Goal: Information Seeking & Learning: Learn about a topic

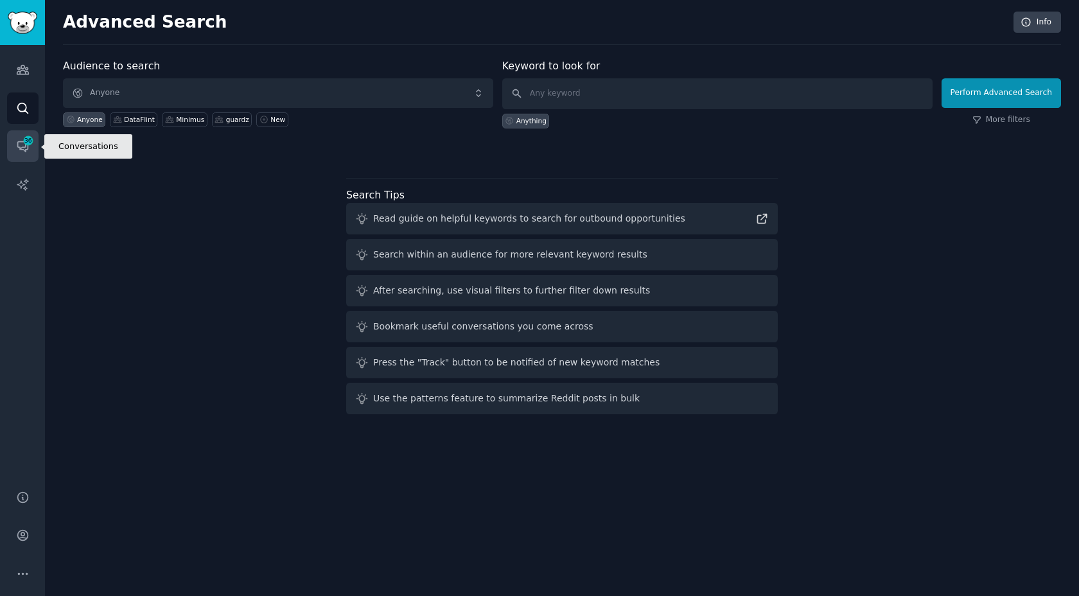
click at [32, 150] on link "Conversations 36" at bounding box center [22, 145] width 31 height 31
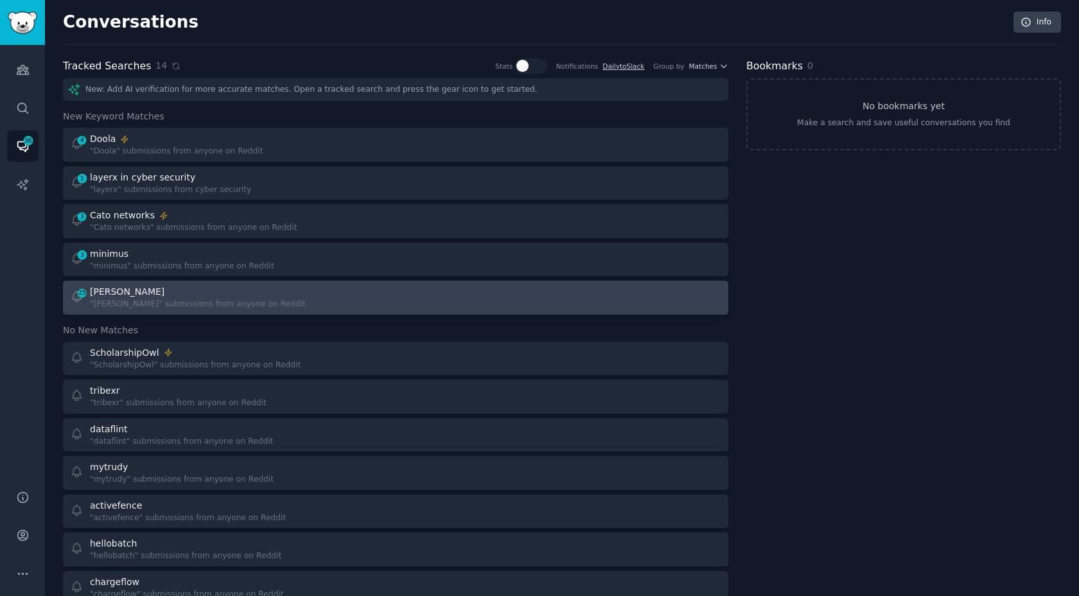
click at [121, 306] on div ""debbie" submissions from anyone on Reddit" at bounding box center [198, 305] width 216 height 12
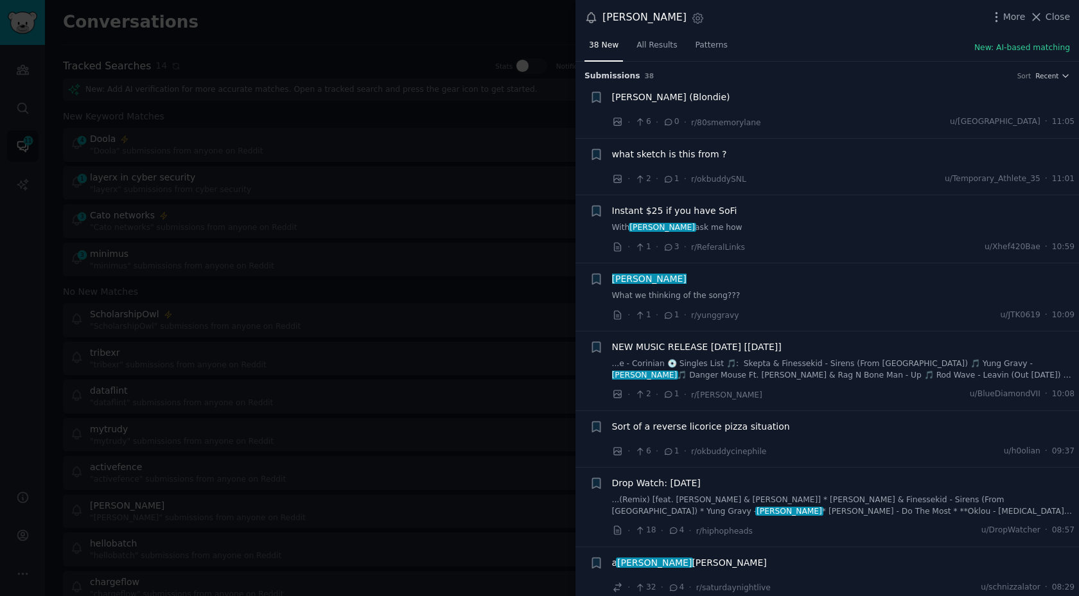
click at [679, 212] on span "Instant $25 if you have SoFi" at bounding box center [674, 210] width 125 height 13
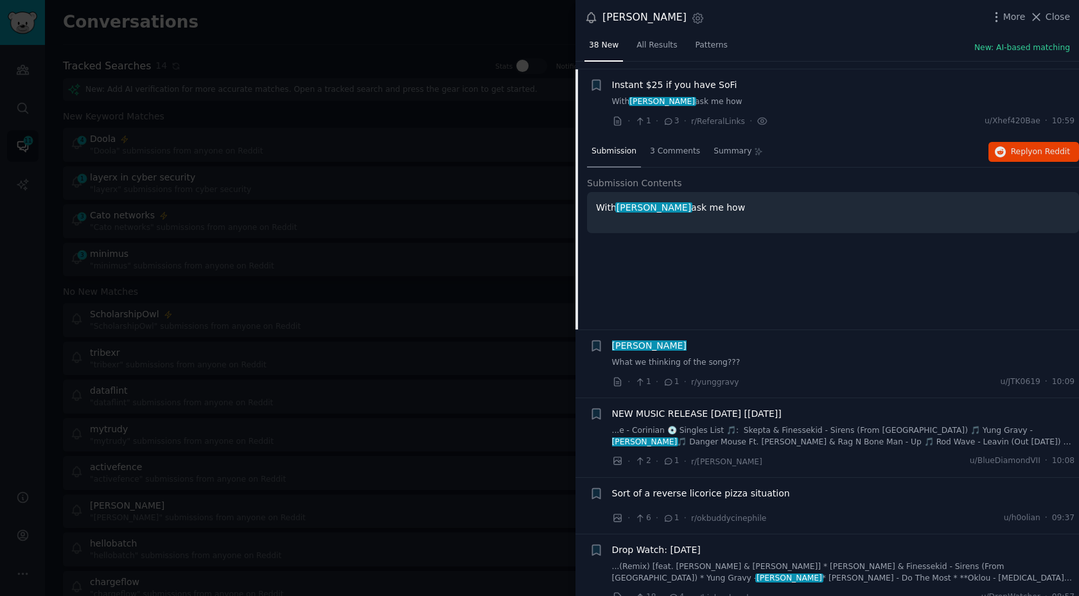
scroll to position [134, 0]
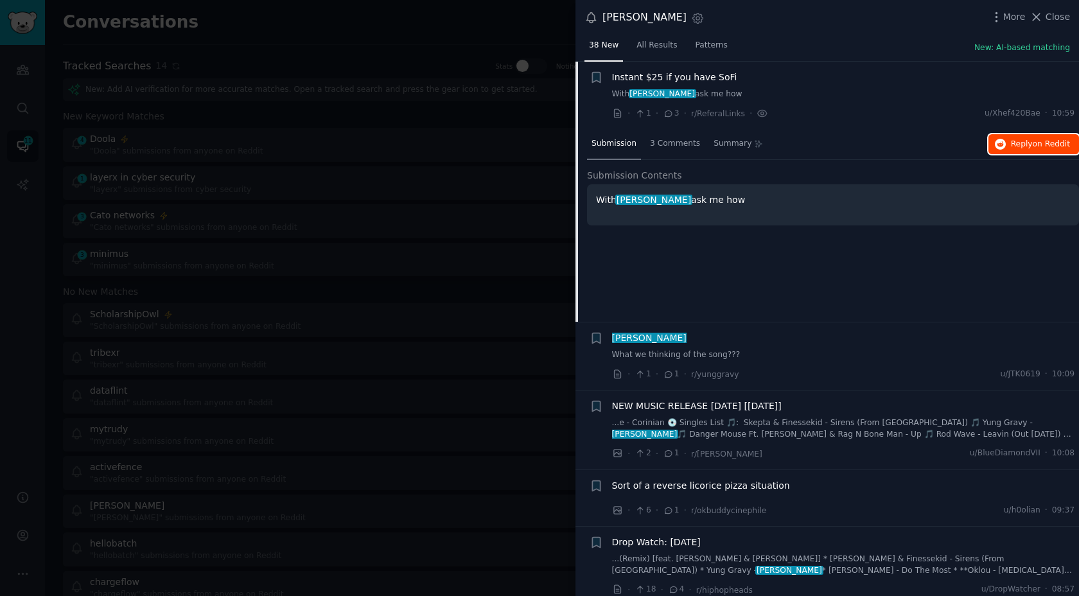
click at [1011, 135] on button "Reply on Reddit" at bounding box center [1033, 144] width 91 height 21
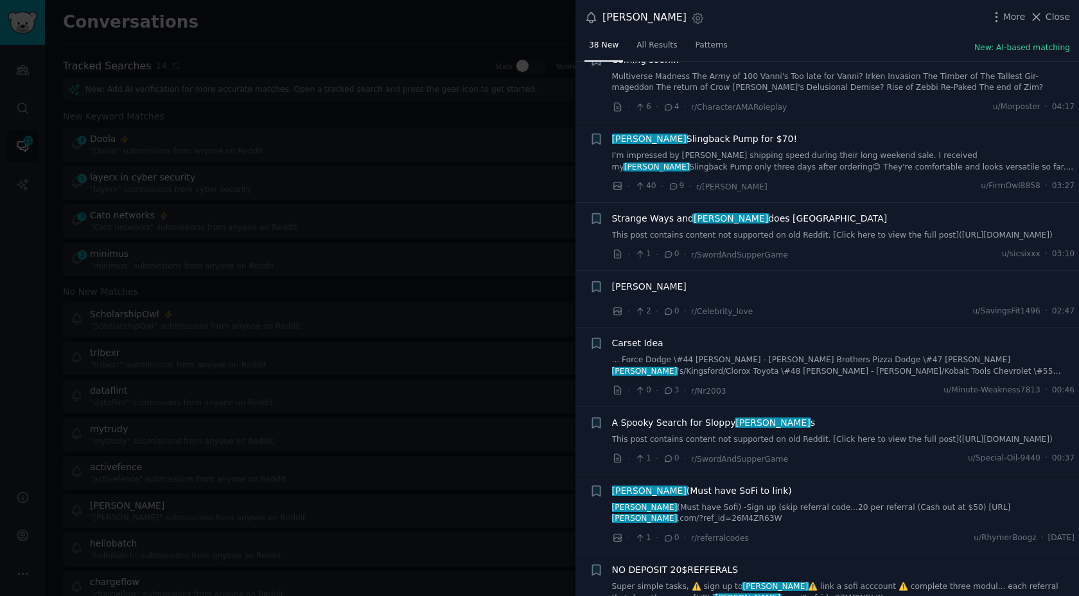
click at [774, 150] on link "I'm impressed by Madewell's shipping speed during their long weekend sale. I re…" at bounding box center [843, 161] width 463 height 22
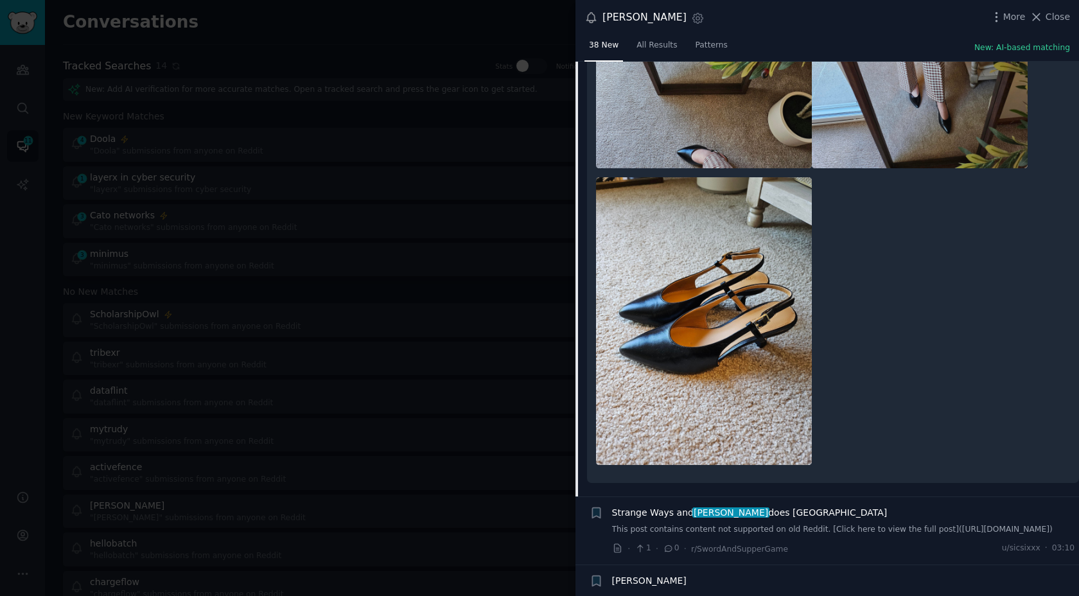
scroll to position [2318, 0]
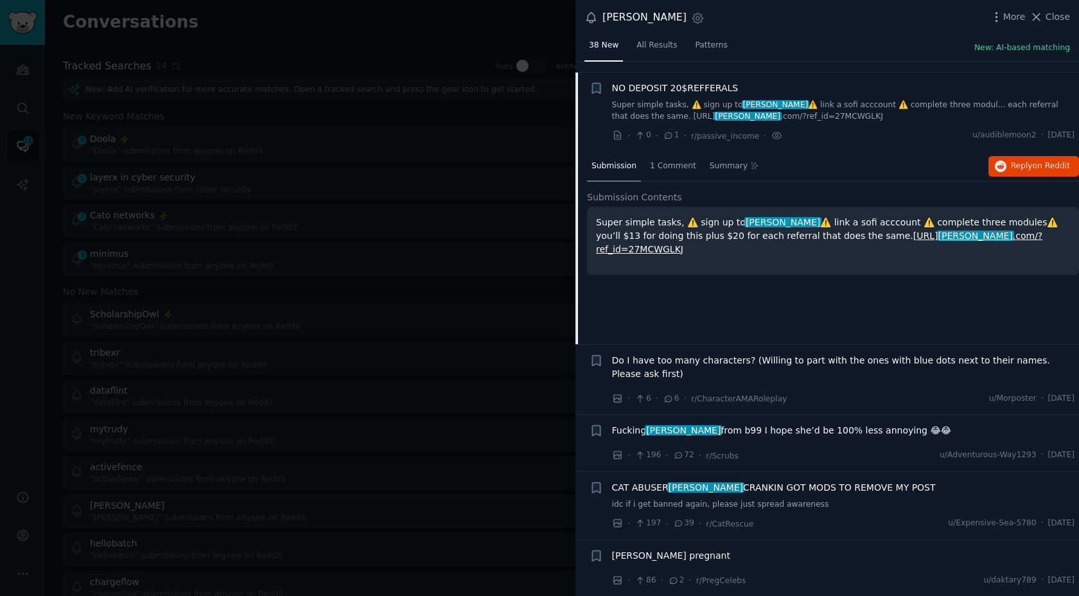
scroll to position [1905, 0]
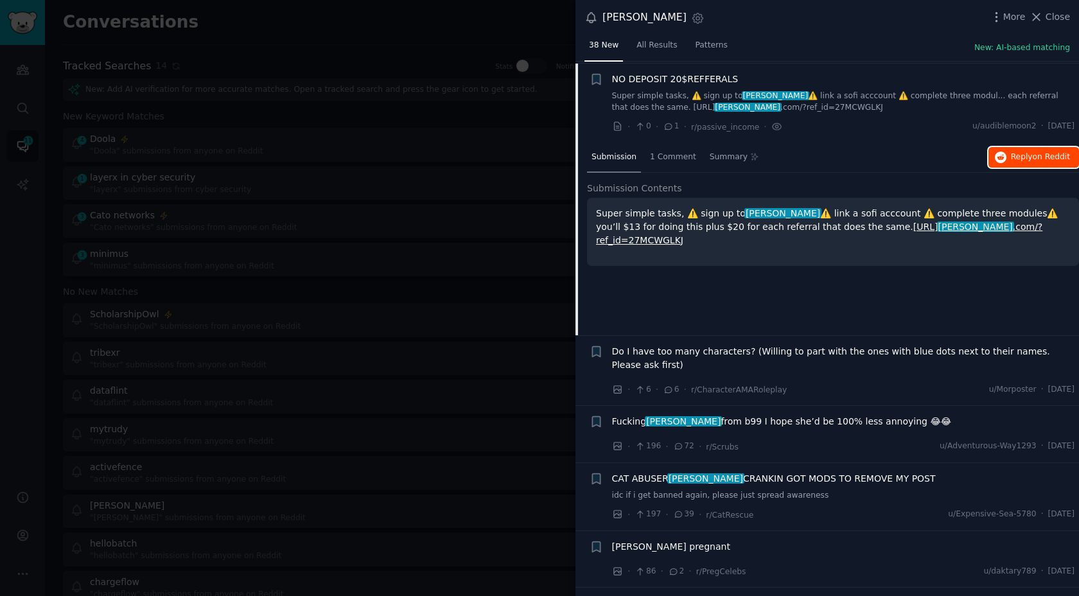
click at [1048, 160] on button "Reply on Reddit" at bounding box center [1033, 157] width 91 height 21
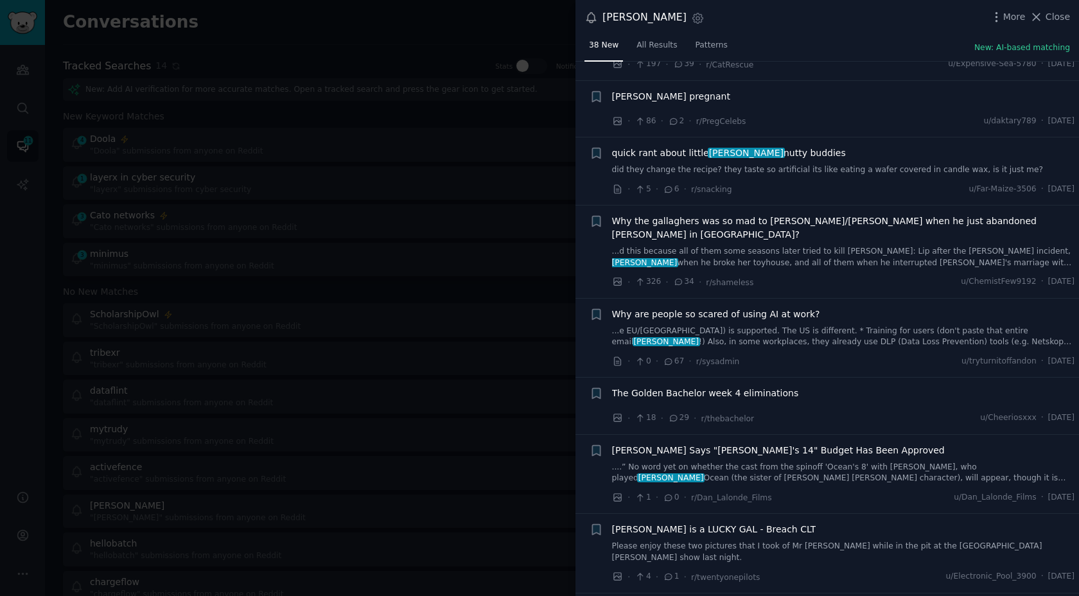
scroll to position [2358, 0]
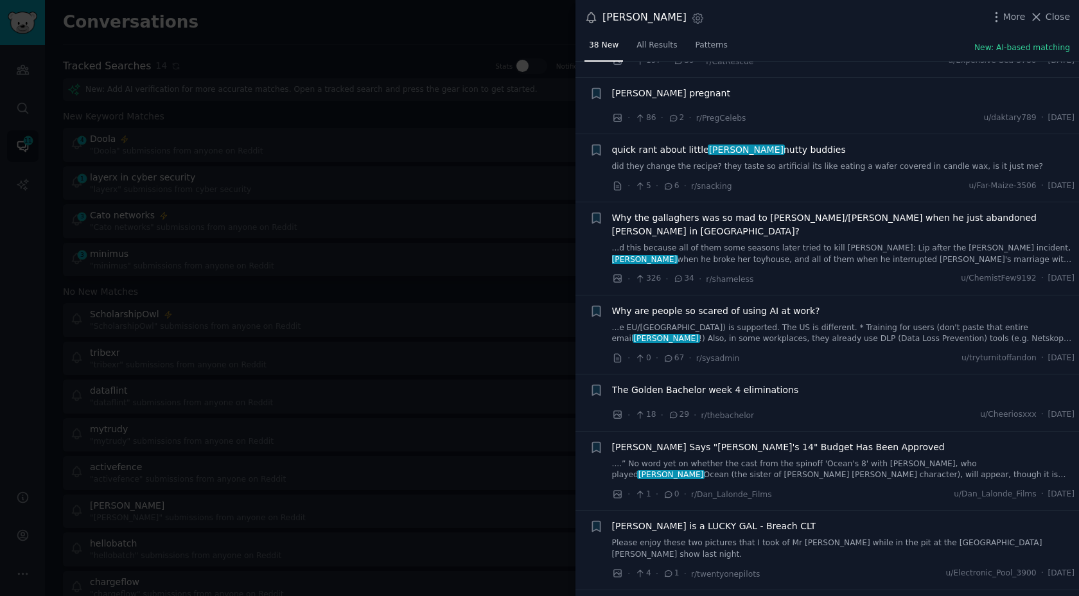
click at [834, 322] on link "...e EU/UK) is supported. The US is different. * Training for users (don't past…" at bounding box center [843, 333] width 463 height 22
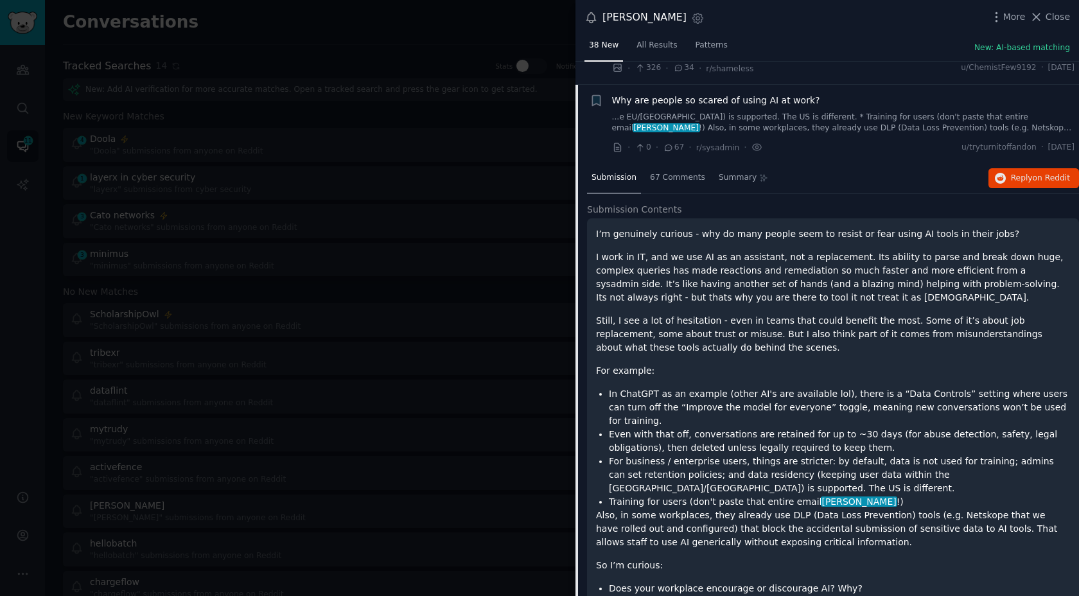
scroll to position [2316, 0]
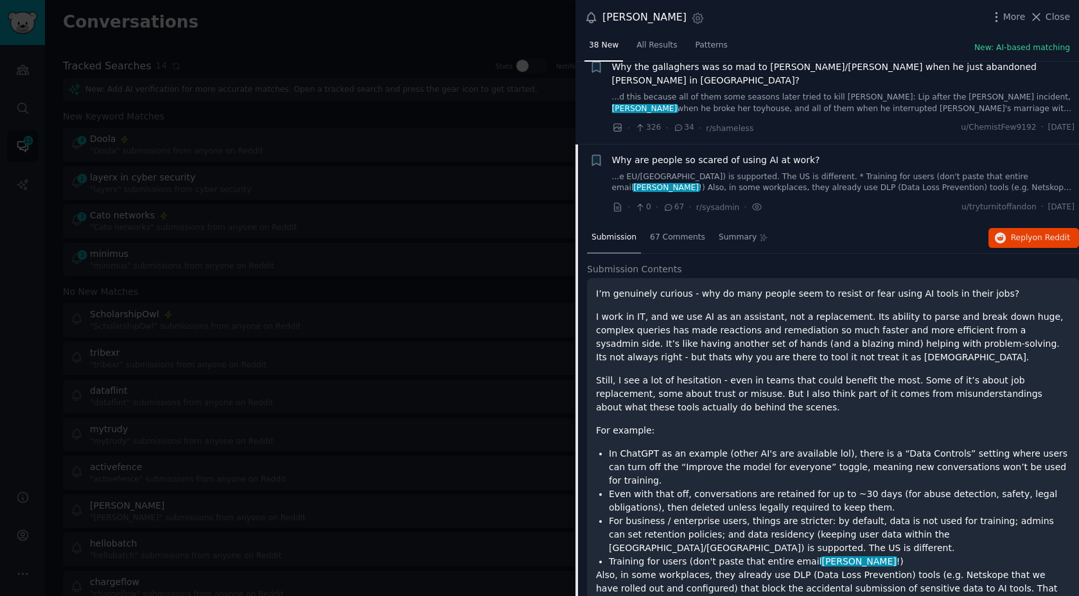
click at [862, 171] on link "...e EU/UK) is supported. The US is different. * Training for users (don't past…" at bounding box center [843, 182] width 463 height 22
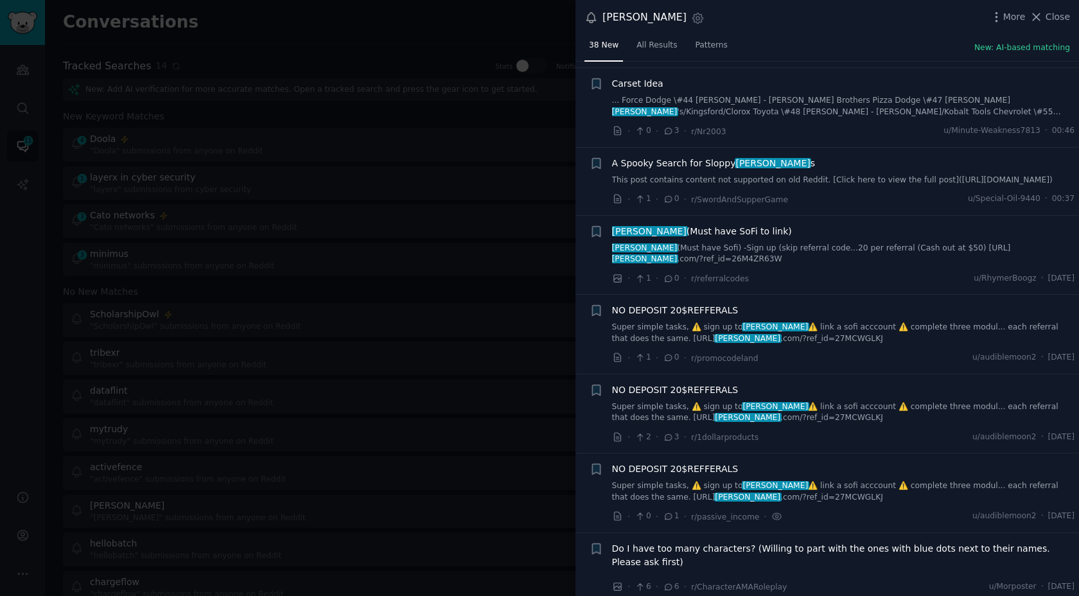
scroll to position [1508, 0]
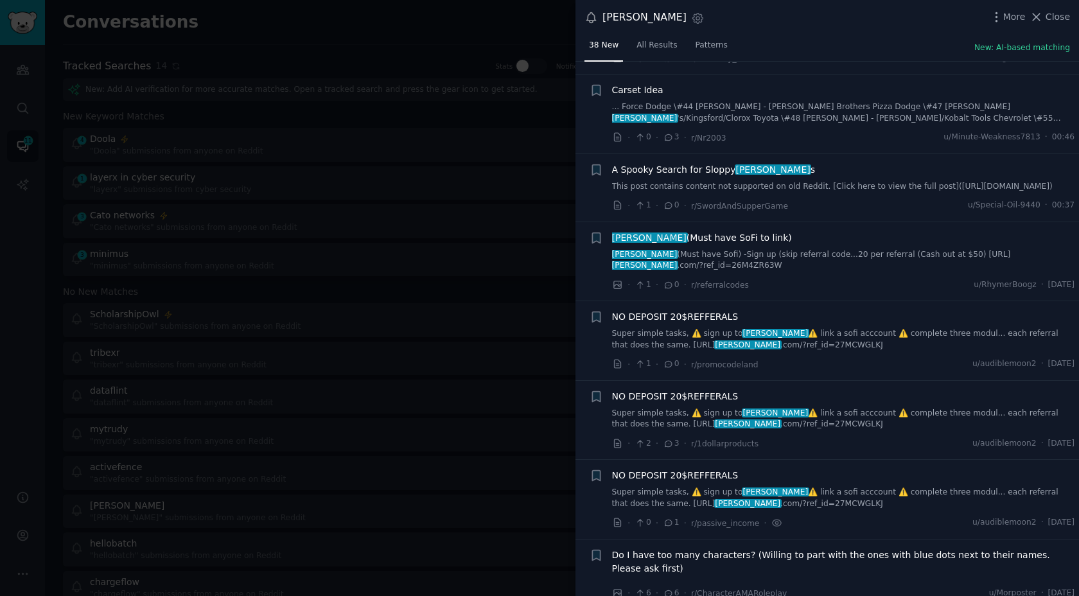
click at [827, 232] on div "debbie (Must have SoFi to link)" at bounding box center [843, 237] width 463 height 13
click at [954, 259] on link "debbie (Must have Sofi) -Sign up (skip referral code...20 per referral (Cash ou…" at bounding box center [843, 260] width 463 height 22
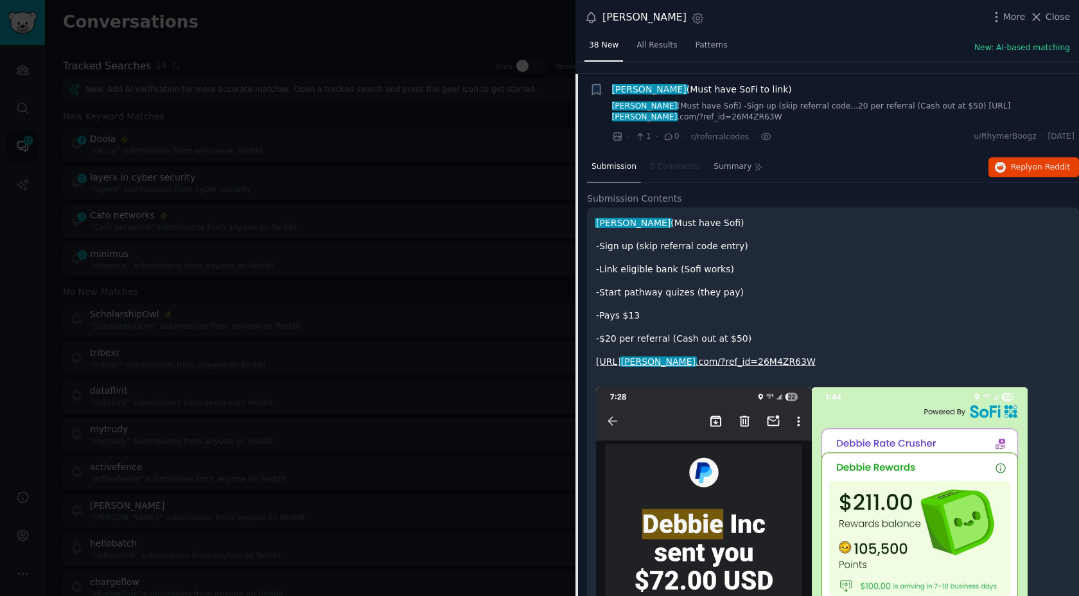
scroll to position [1666, 0]
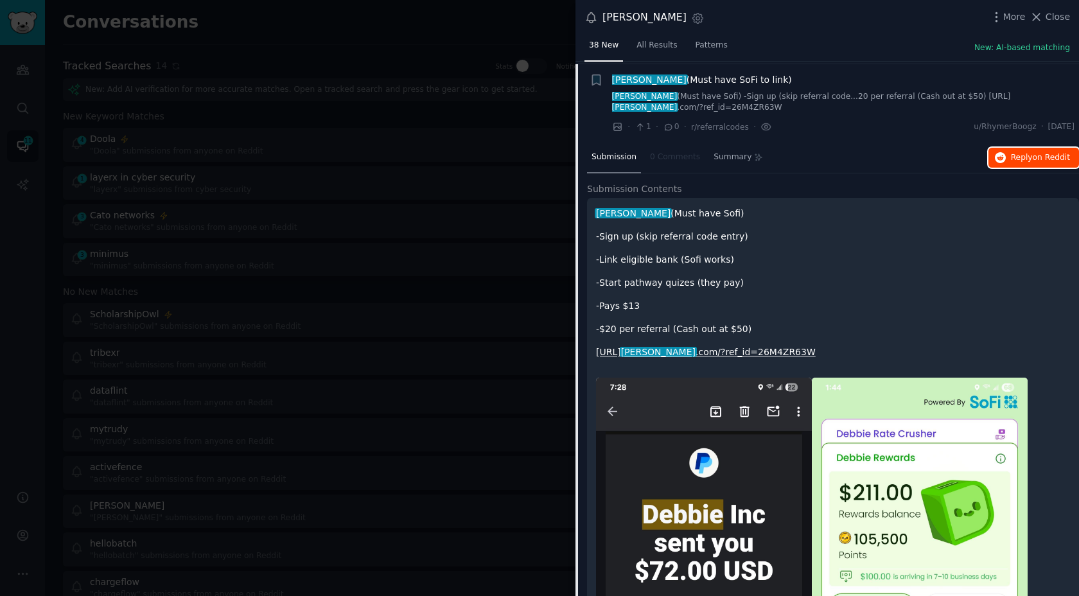
click at [1008, 161] on button "Reply on Reddit" at bounding box center [1033, 158] width 91 height 21
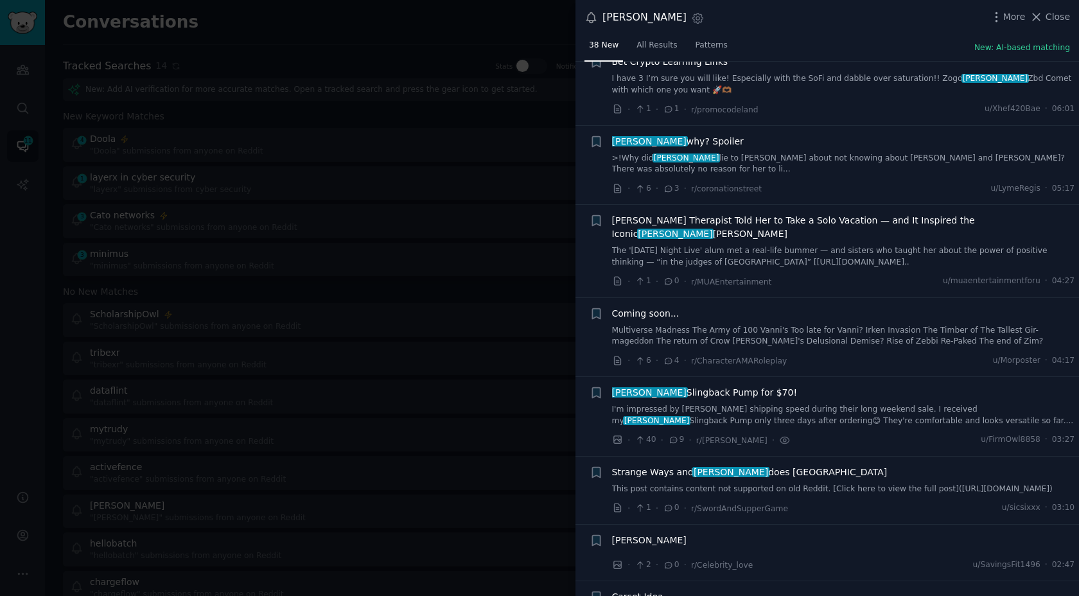
scroll to position [952, 0]
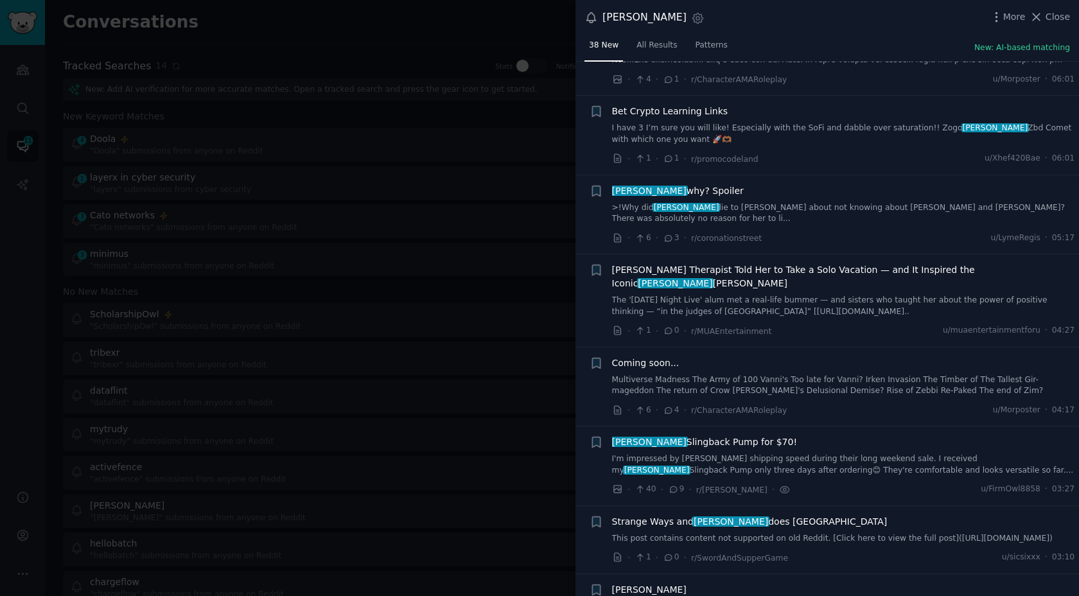
click at [909, 453] on link "I'm impressed by Madewell's shipping speed during their long weekend sale. I re…" at bounding box center [843, 464] width 463 height 22
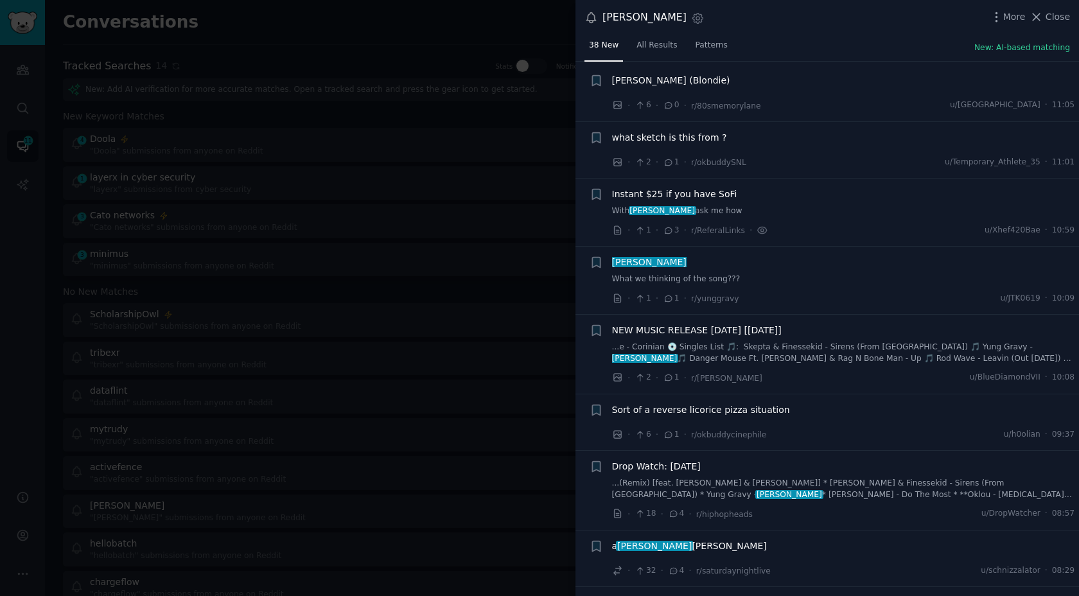
scroll to position [13, 0]
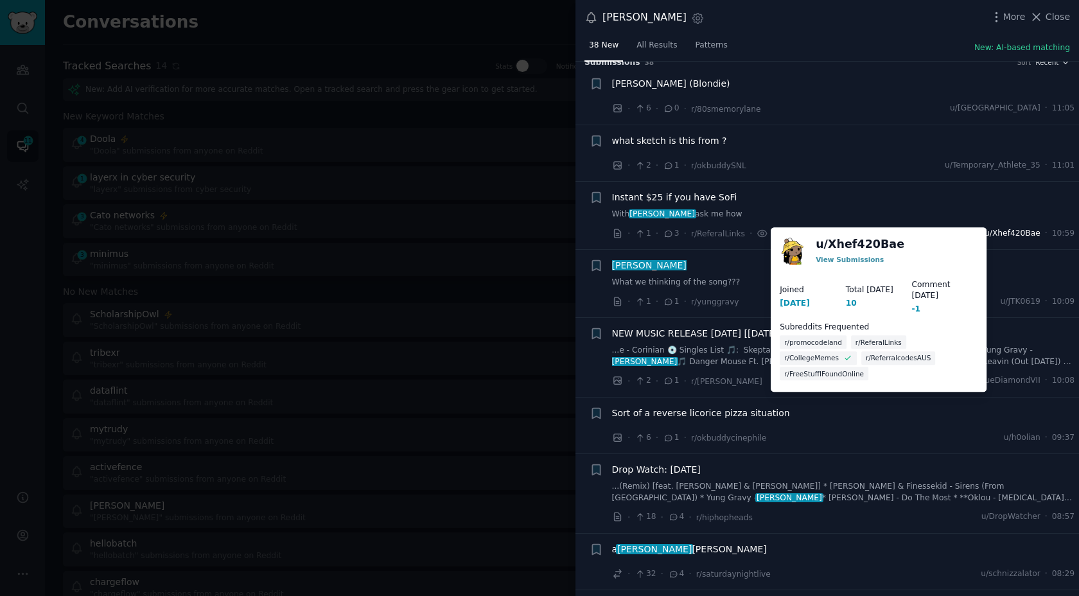
click at [1012, 232] on span "u/Xhef420Bae" at bounding box center [1012, 234] width 56 height 12
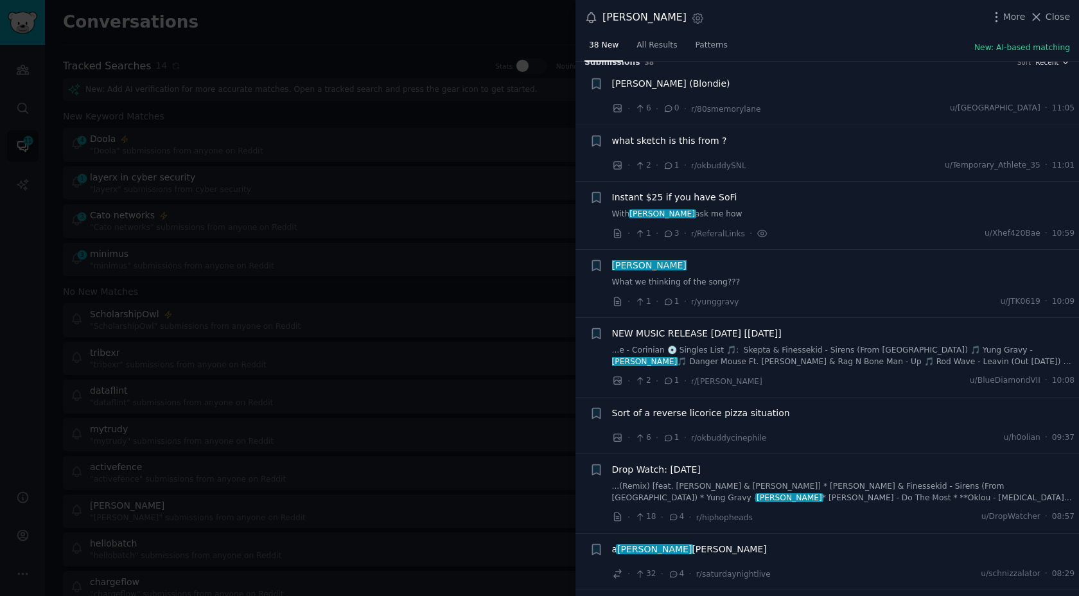
click at [738, 198] on div "Instant $25 if you have SoFi" at bounding box center [843, 197] width 463 height 13
click at [761, 234] on icon at bounding box center [762, 233] width 3 height 3
click at [713, 234] on span "r/ReferalLinks" at bounding box center [718, 233] width 54 height 9
click at [679, 192] on span "Instant $25 if you have SoFi" at bounding box center [674, 197] width 125 height 13
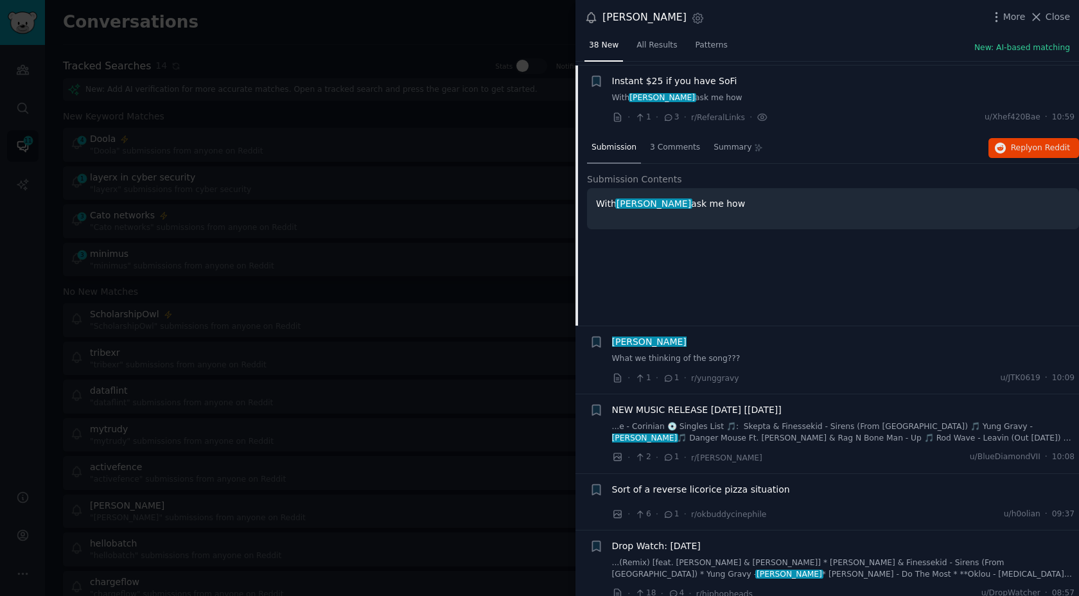
scroll to position [134, 0]
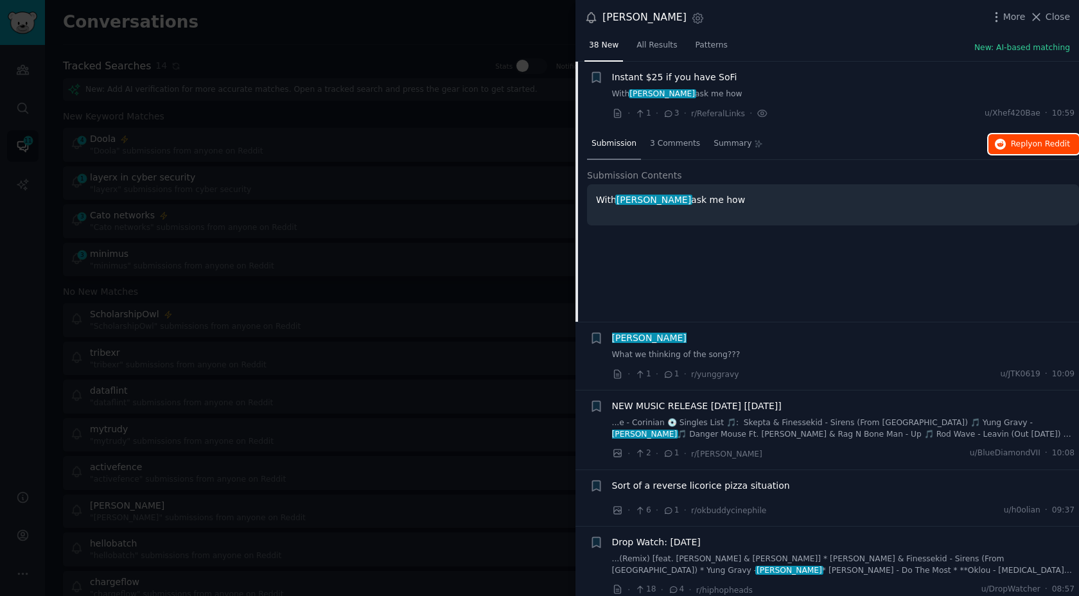
click at [1029, 134] on button "Reply on Reddit" at bounding box center [1033, 144] width 91 height 21
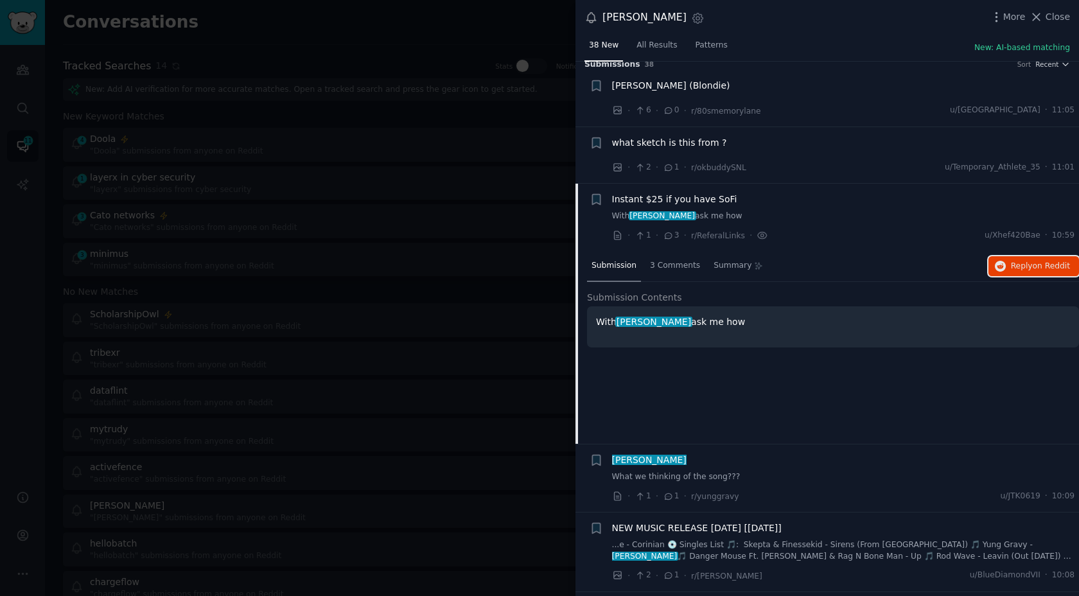
scroll to position [0, 0]
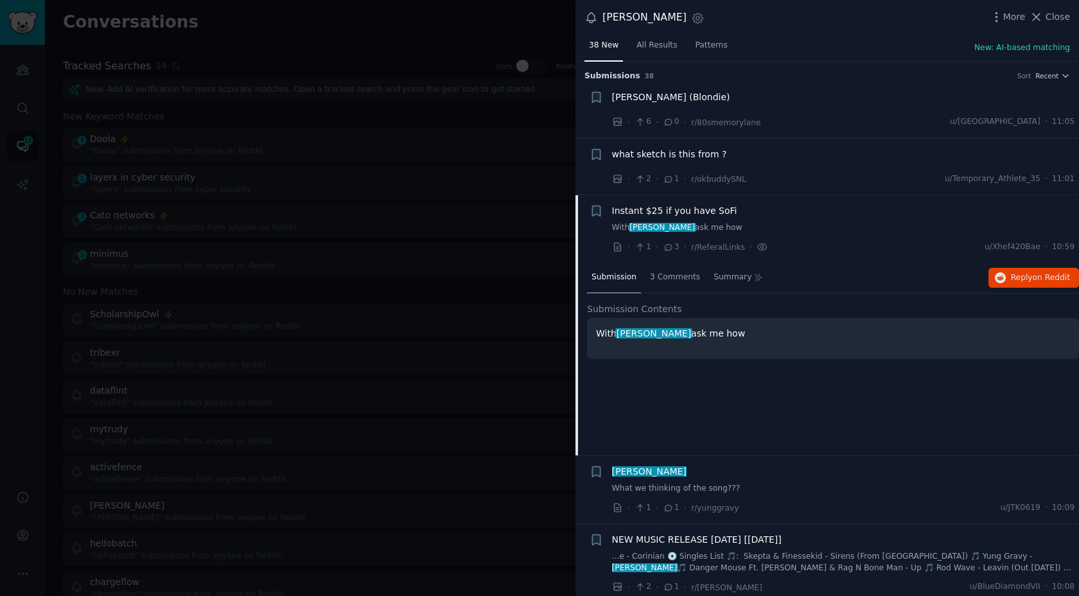
click at [756, 101] on div "Debby Harry (Blondie)" at bounding box center [843, 97] width 463 height 13
click at [652, 45] on span "All Results" at bounding box center [656, 46] width 40 height 12
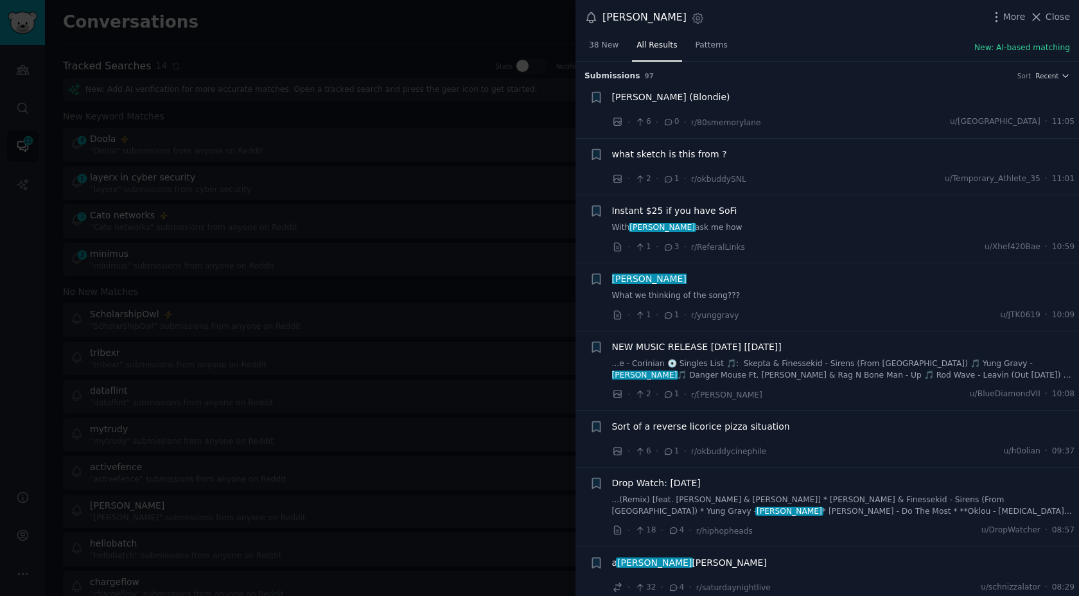
click at [592, 161] on div "+" at bounding box center [596, 167] width 13 height 39
click at [534, 162] on div at bounding box center [539, 298] width 1079 height 596
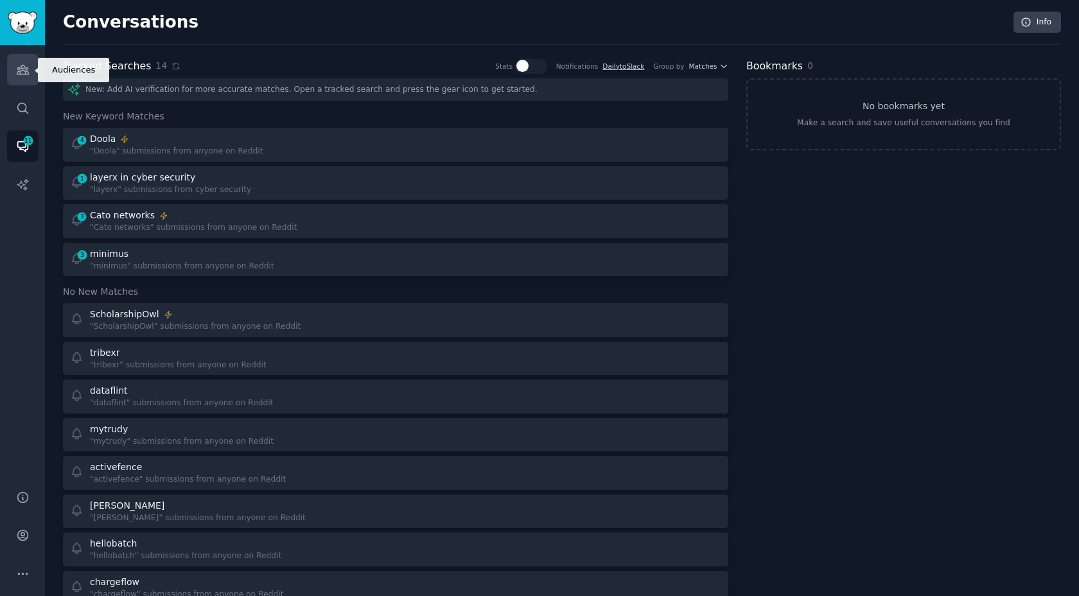
click at [23, 84] on link "Audiences" at bounding box center [22, 69] width 31 height 31
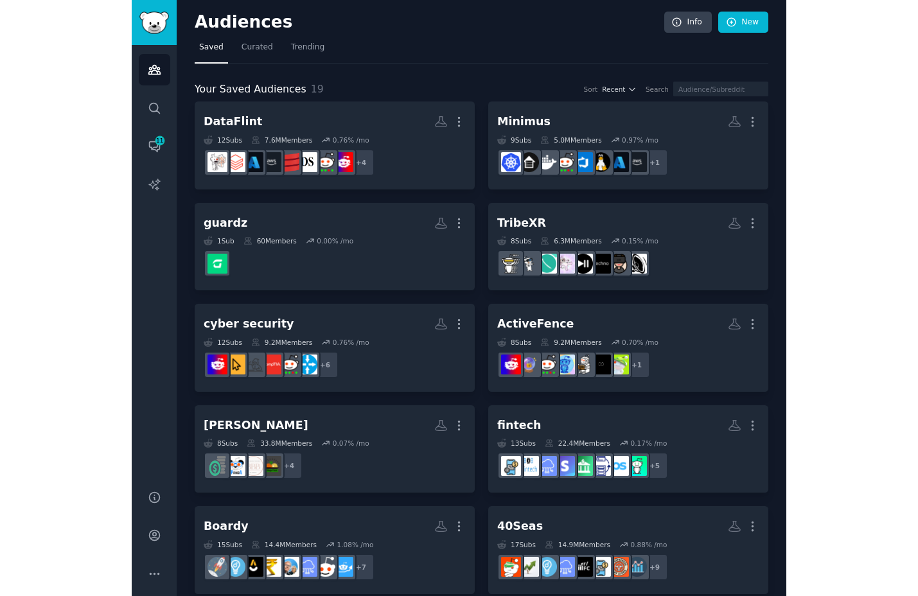
scroll to position [1, 0]
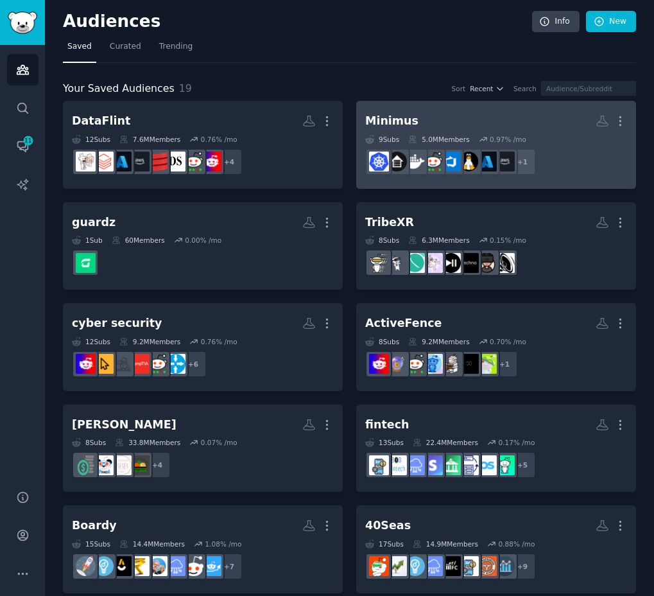
click at [442, 118] on h2 "Minimus More" at bounding box center [496, 121] width 262 height 22
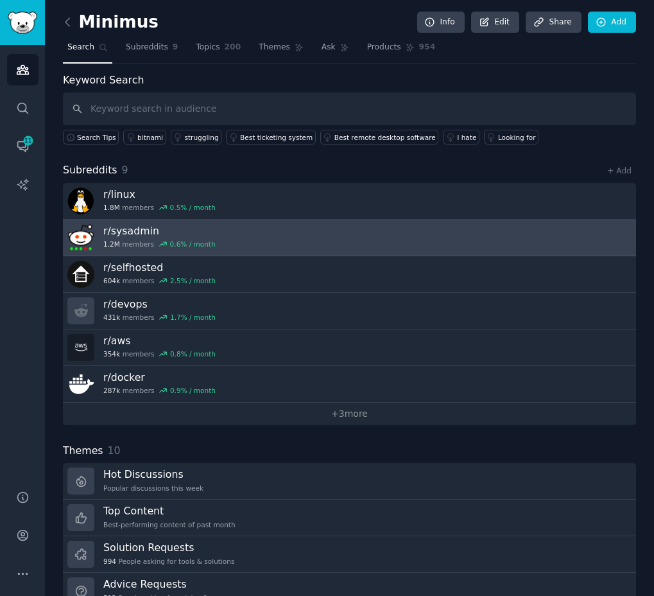
click at [265, 229] on link "r/ sysadmin 1.2M members 0.6 % / month" at bounding box center [349, 238] width 573 height 37
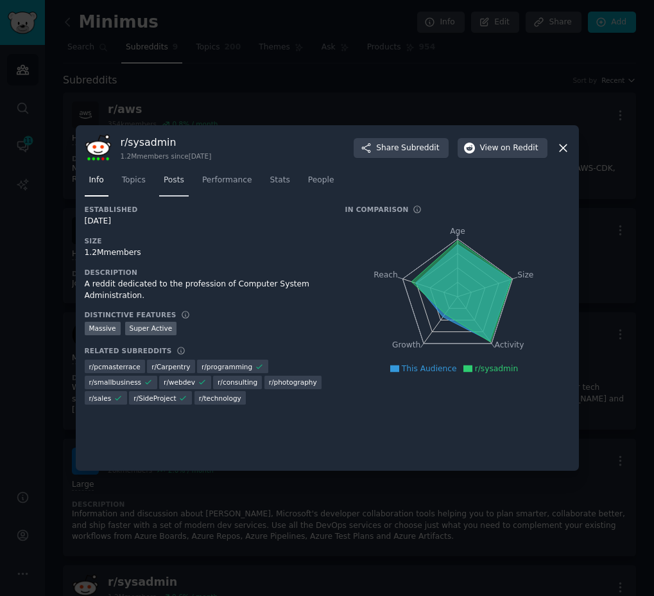
click at [179, 177] on span "Posts" at bounding box center [174, 181] width 21 height 12
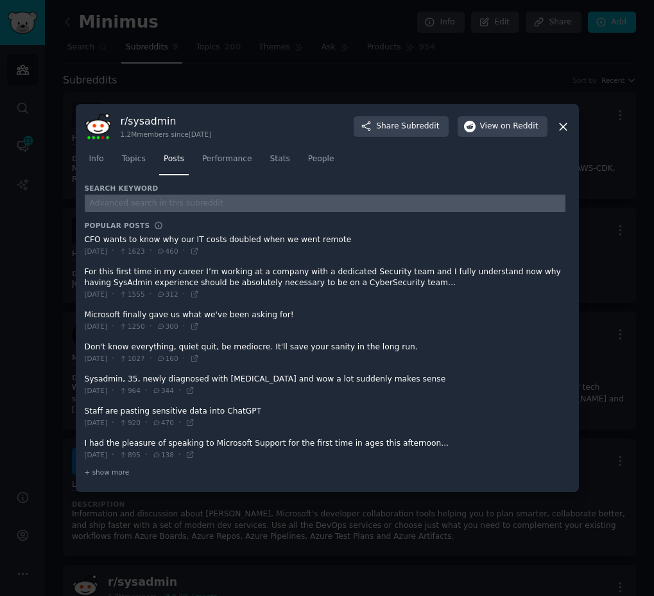
click at [214, 207] on input "text" at bounding box center [325, 203] width 481 height 17
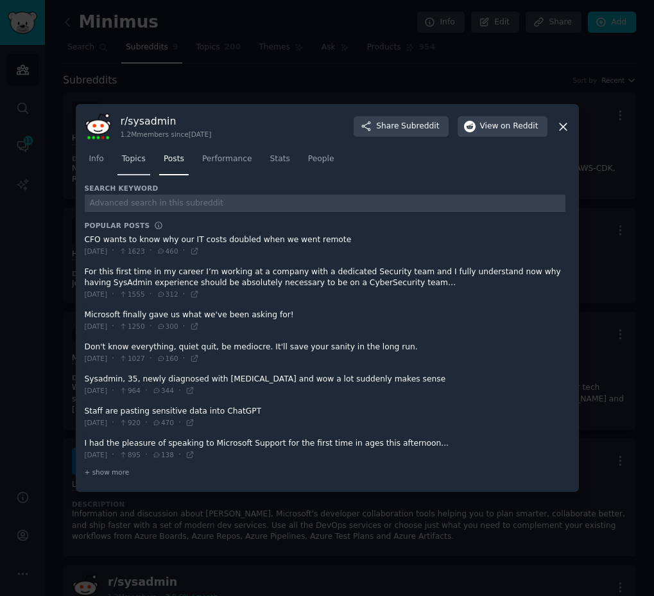
click at [135, 161] on span "Topics" at bounding box center [134, 159] width 24 height 12
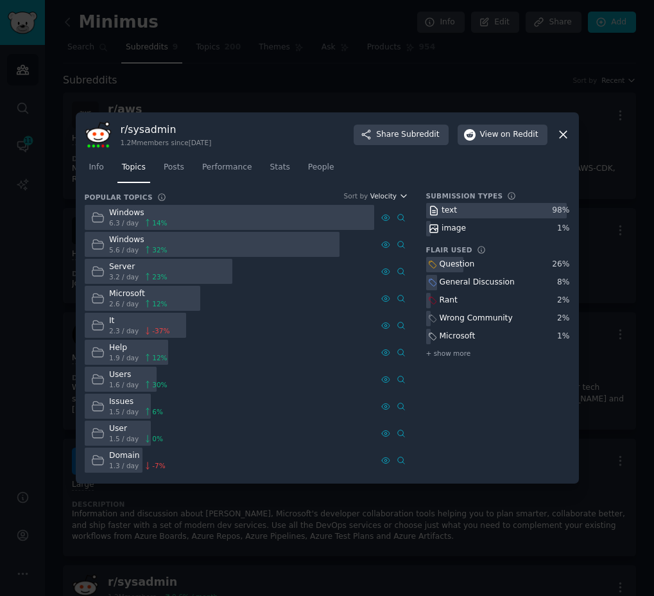
click at [387, 195] on span "Velocity" at bounding box center [384, 195] width 26 height 9
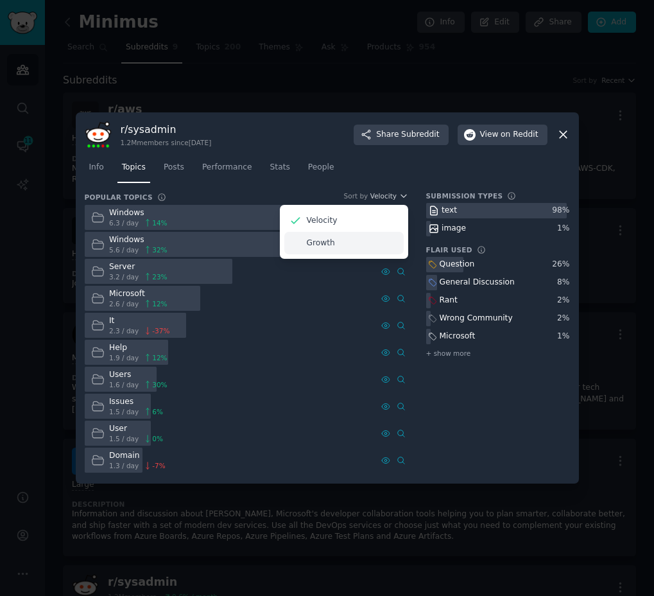
click at [358, 243] on div "Growth" at bounding box center [343, 243] width 119 height 22
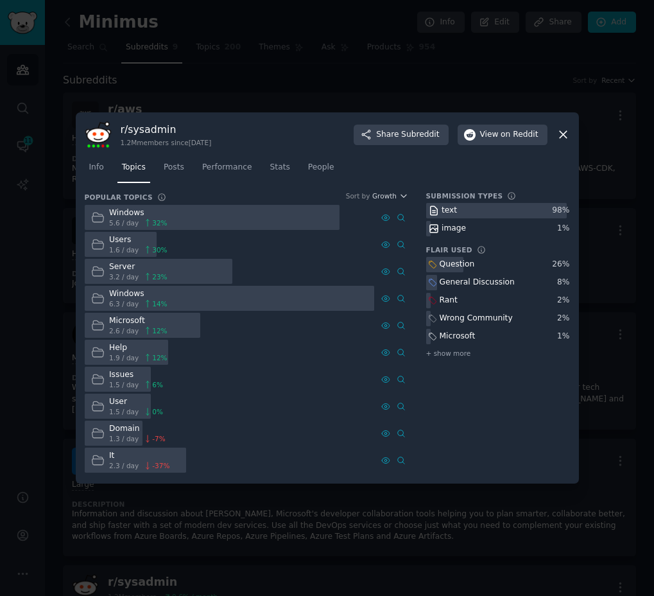
click at [559, 135] on icon at bounding box center [563, 134] width 13 height 13
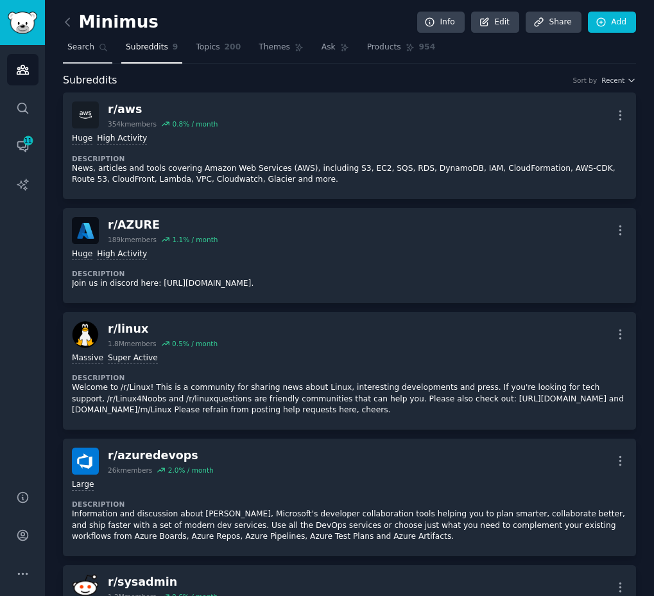
click at [97, 55] on link "Search" at bounding box center [87, 50] width 49 height 26
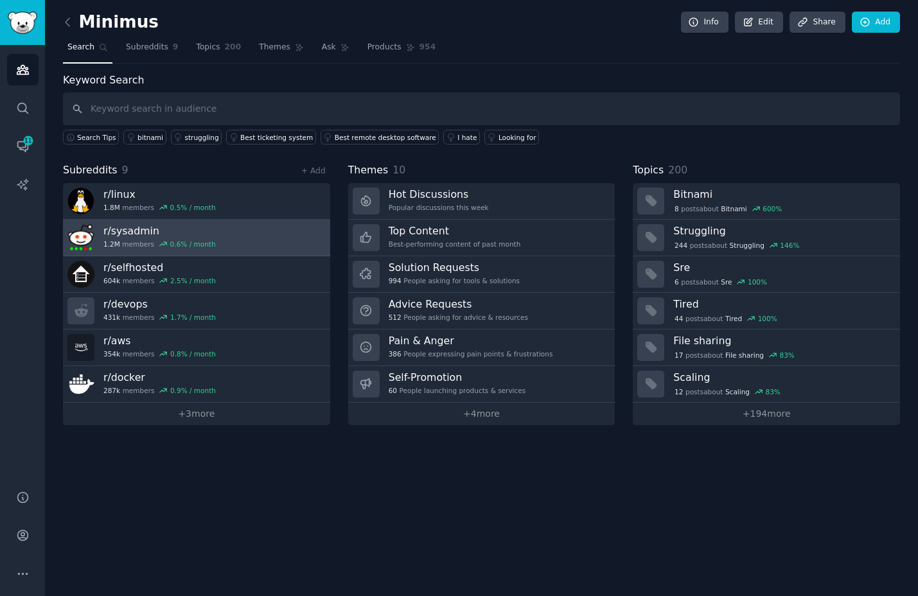
click at [255, 236] on link "r/ sysadmin 1.2M members 0.6 % / month" at bounding box center [196, 238] width 267 height 37
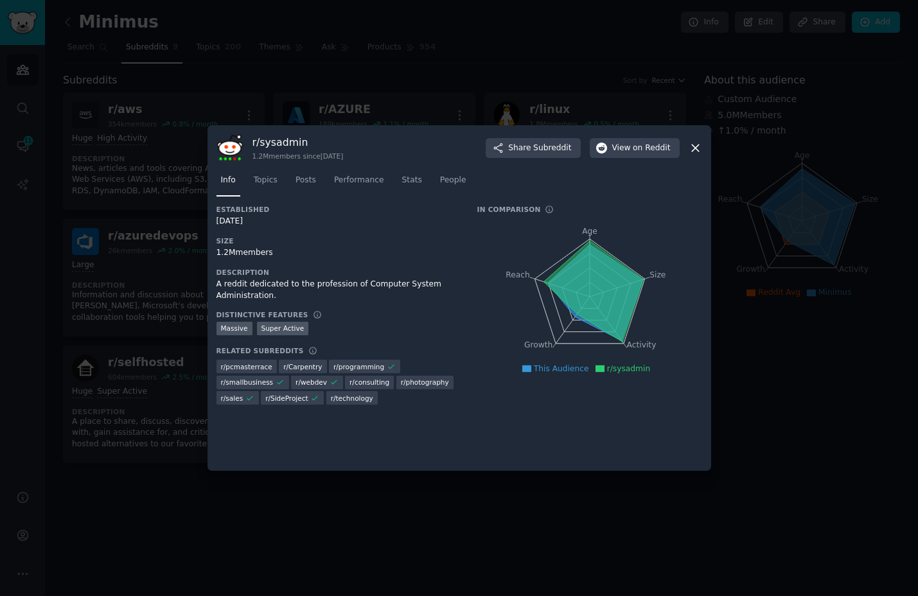
click at [694, 152] on icon at bounding box center [694, 147] width 13 height 13
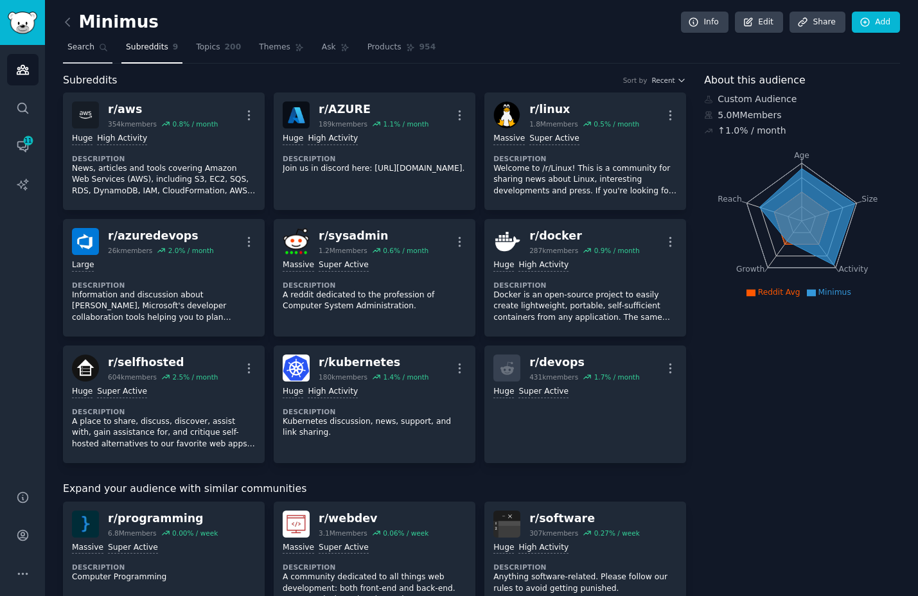
click at [89, 51] on span "Search" at bounding box center [80, 48] width 27 height 12
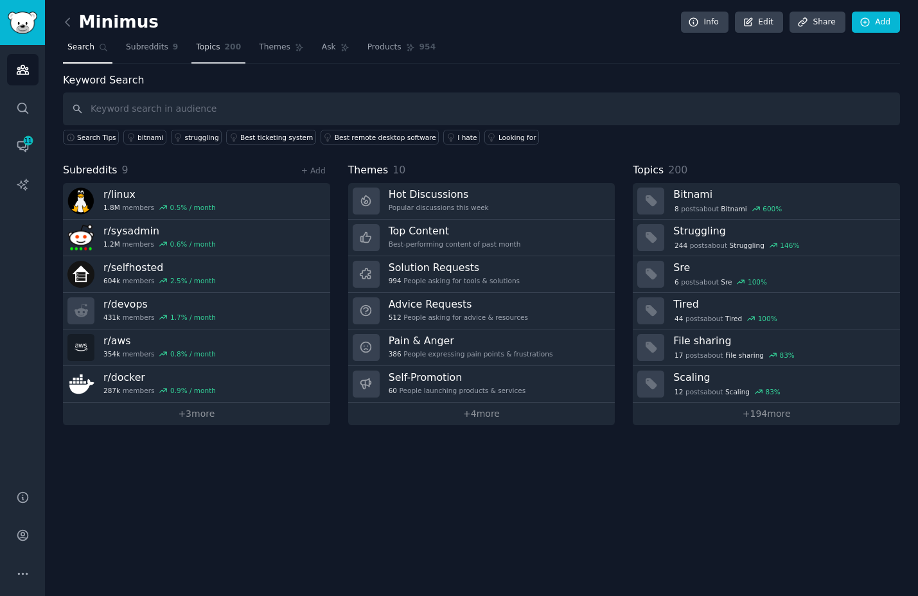
click at [221, 49] on link "Topics 200" at bounding box center [218, 50] width 54 height 26
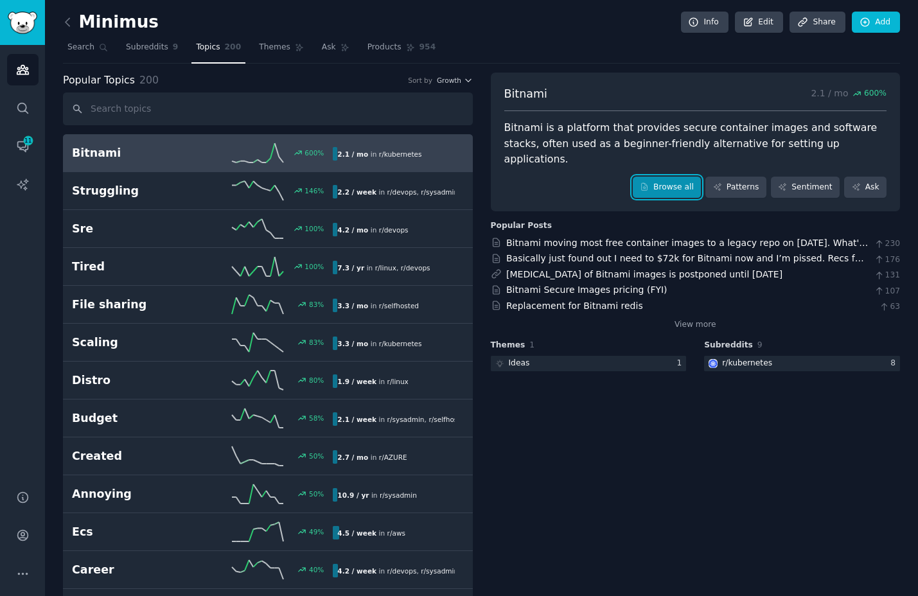
click at [669, 177] on link "Browse all" at bounding box center [667, 188] width 69 height 22
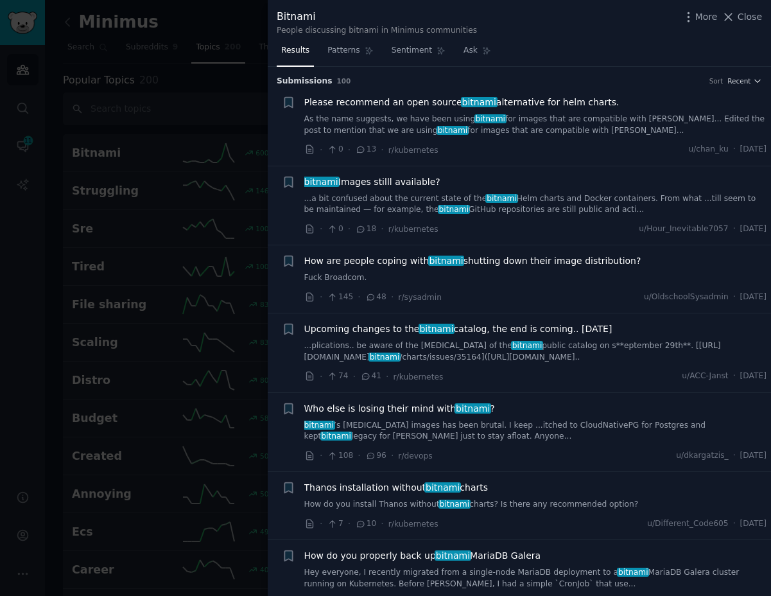
click at [191, 222] on div at bounding box center [385, 298] width 771 height 596
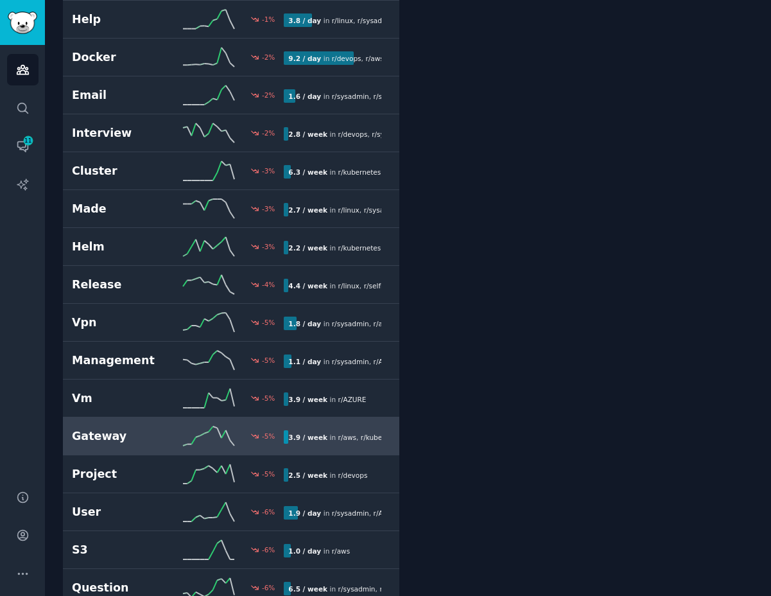
scroll to position [2942, 0]
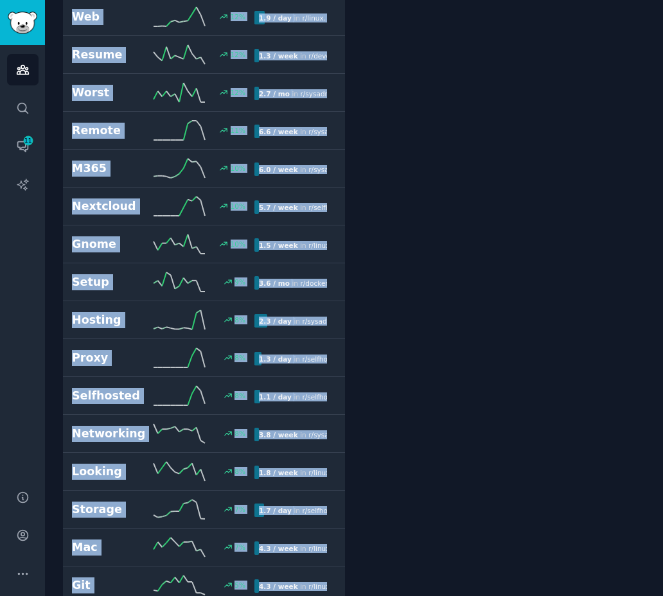
scroll to position [1395, 0]
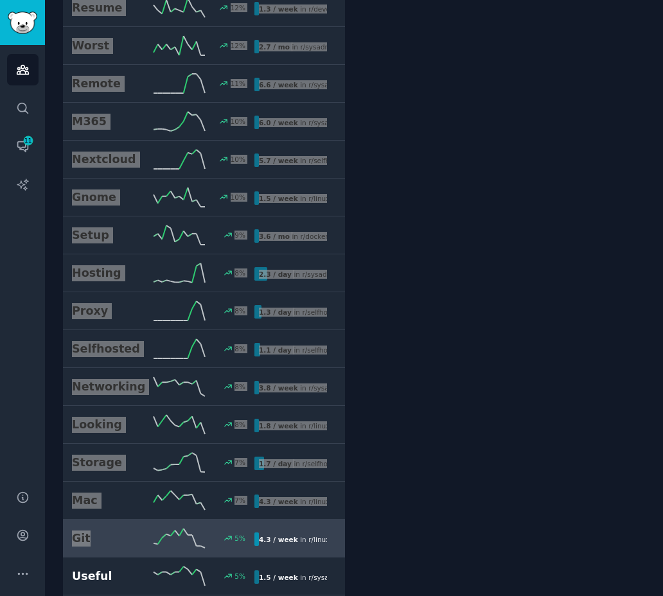
drag, startPoint x: 55, startPoint y: 132, endPoint x: 138, endPoint y: 534, distance: 410.6
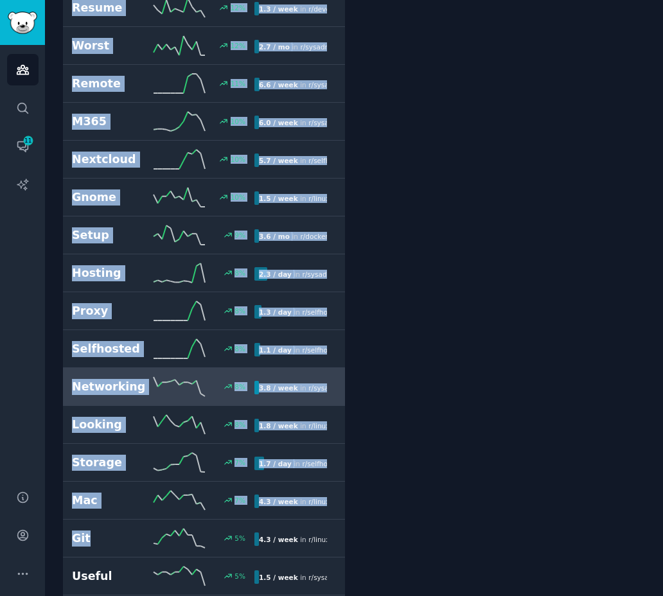
copy div "Bitnami 600 % 2.1 / mo in r/ kubernetes Struggling 146 % 2.2 / week in r/ devop…"
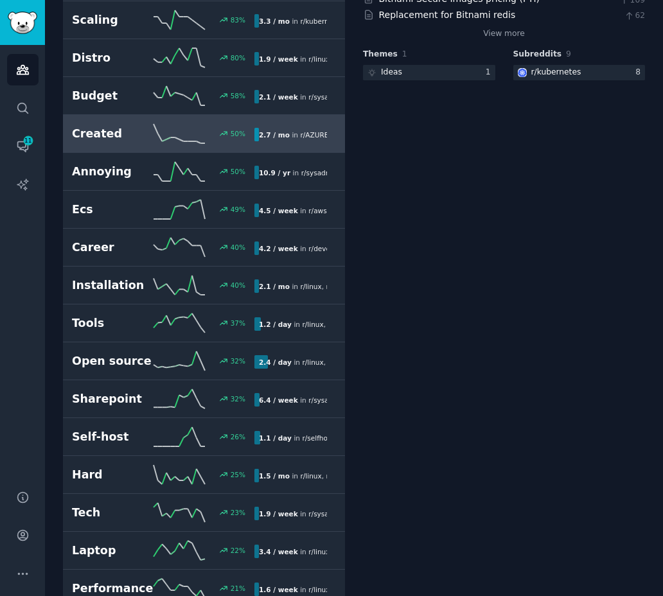
scroll to position [335, 0]
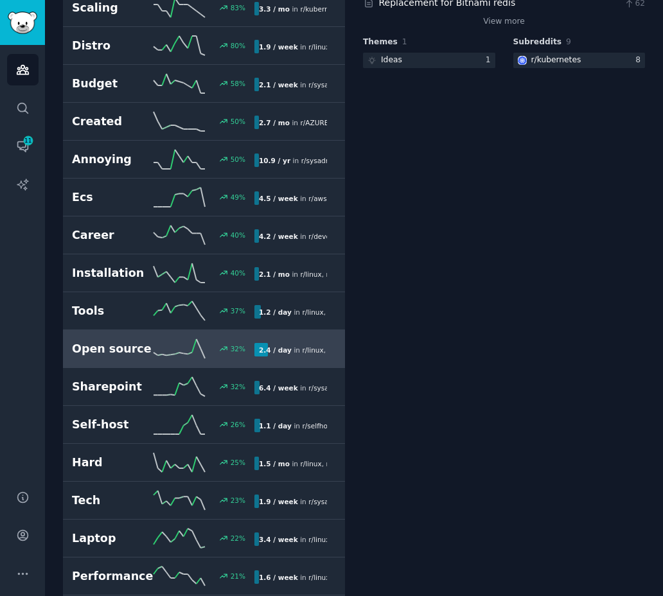
click at [116, 355] on h2 "Open source" at bounding box center [113, 349] width 82 height 16
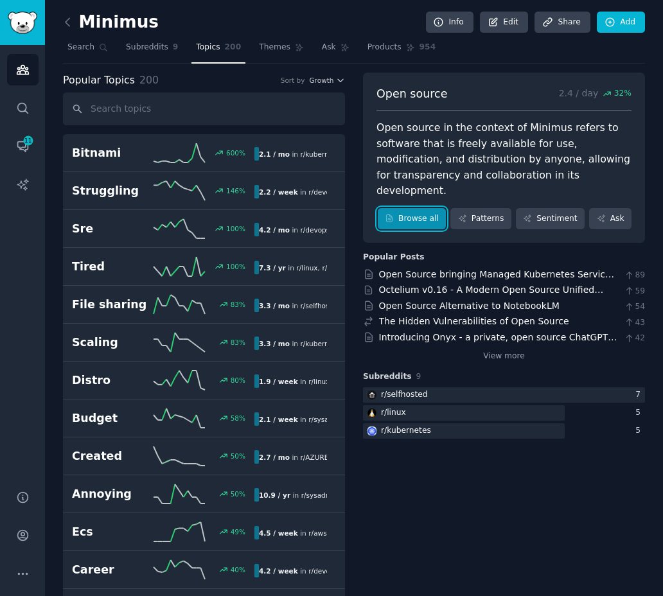
click at [400, 208] on link "Browse all" at bounding box center [412, 219] width 69 height 22
click at [412, 208] on link "Browse all" at bounding box center [412, 219] width 69 height 22
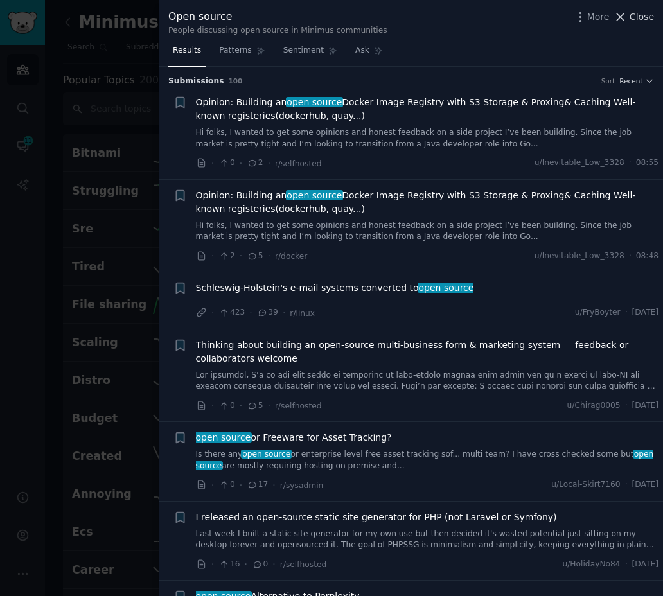
click at [631, 11] on span "Close" at bounding box center [641, 16] width 24 height 13
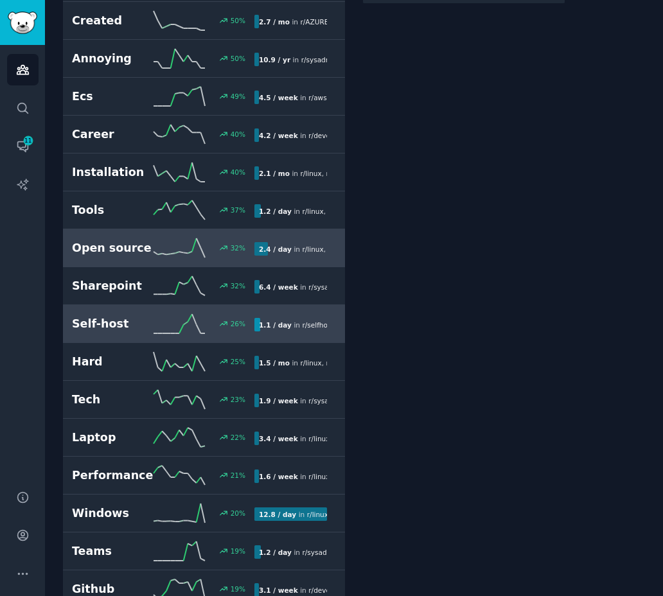
click at [198, 323] on icon at bounding box center [178, 323] width 51 height 19
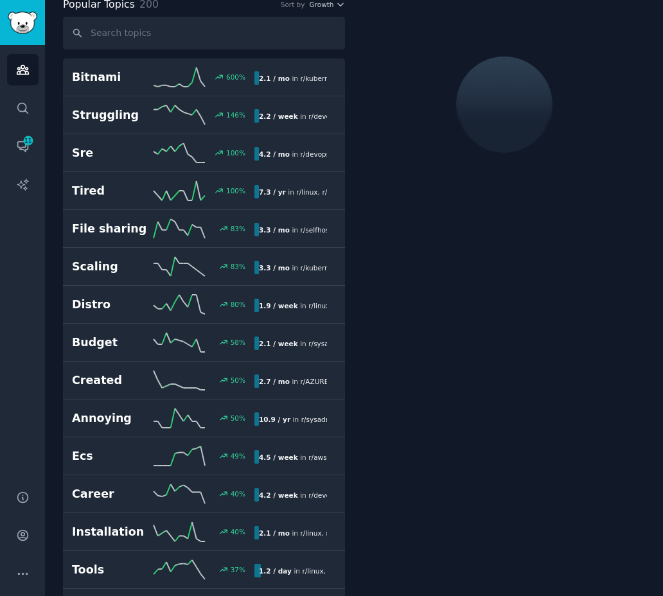
scroll to position [72, 0]
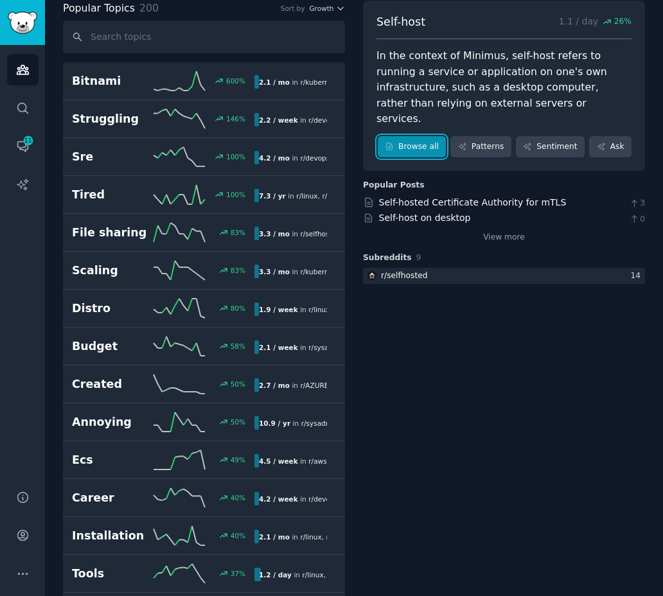
click at [418, 136] on link "Browse all" at bounding box center [412, 147] width 69 height 22
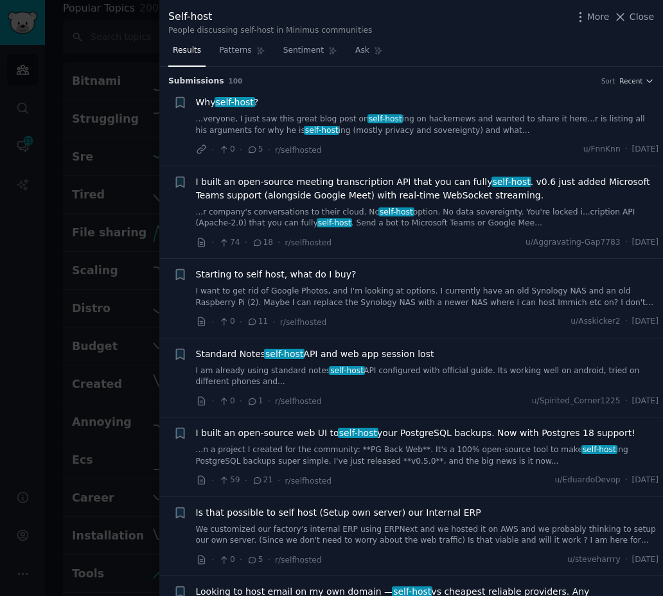
click at [96, 247] on div at bounding box center [331, 298] width 663 height 596
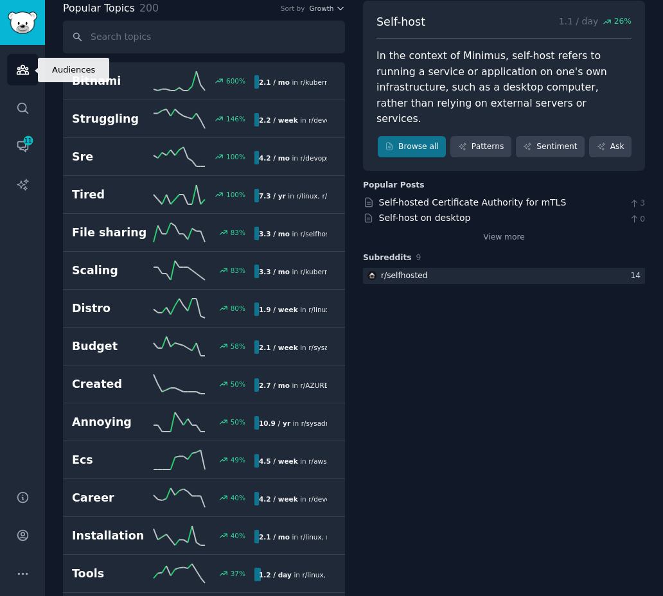
click at [19, 73] on icon "Sidebar" at bounding box center [23, 70] width 12 height 9
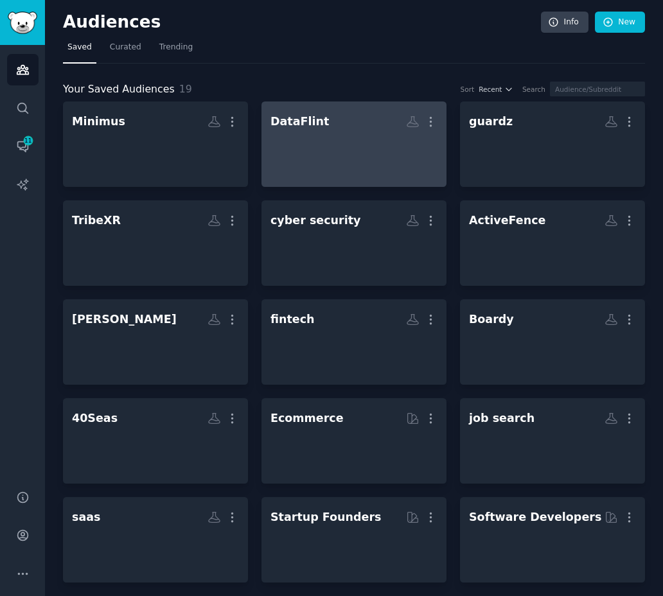
click at [331, 110] on h2 "DataFlint More" at bounding box center [353, 121] width 167 height 22
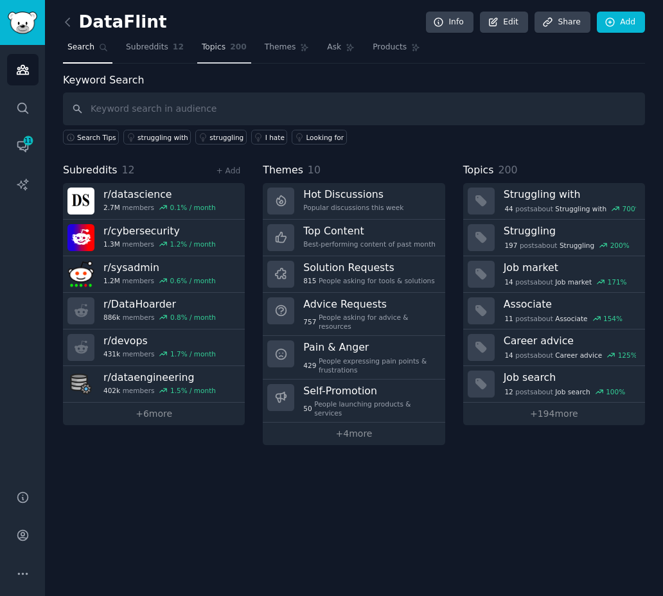
click at [231, 49] on span "200" at bounding box center [238, 48] width 17 height 12
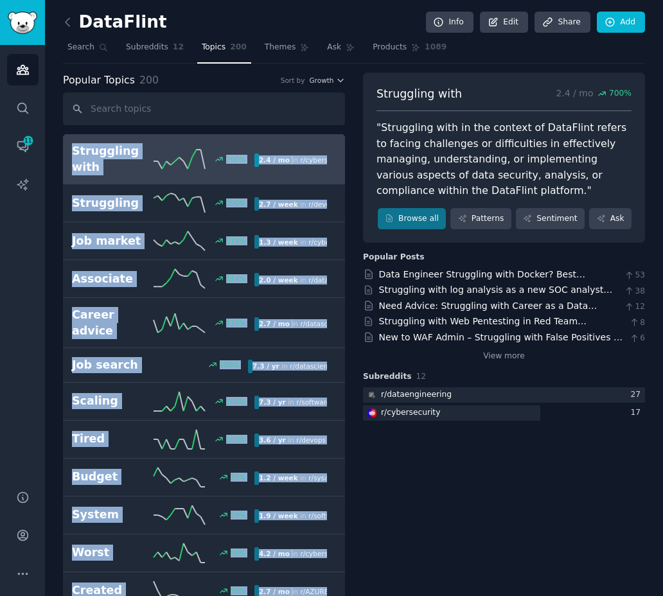
drag, startPoint x: 349, startPoint y: 572, endPoint x: 71, endPoint y: 148, distance: 507.1
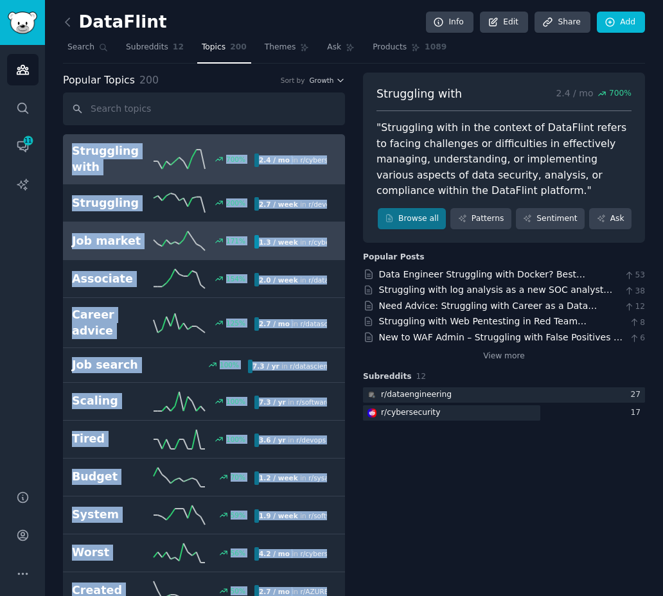
copy div "Struggling with 700 % 2.4 / mo in r/ cybersecurity , r/ dataengineering Struggl…"
